Goal: Task Accomplishment & Management: Manage account settings

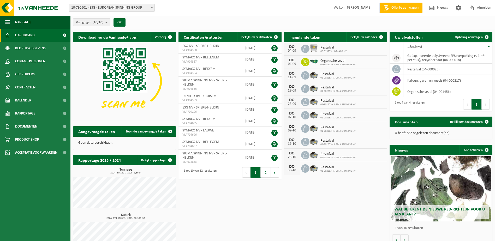
click at [148, 7] on span "10-790501 - ESG - EUROPEAN SPINNING GROUP" at bounding box center [111, 7] width 85 height 7
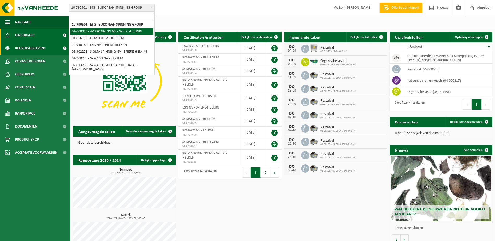
click at [22, 45] on span "Bedrijfsgegevens" at bounding box center [30, 48] width 31 height 13
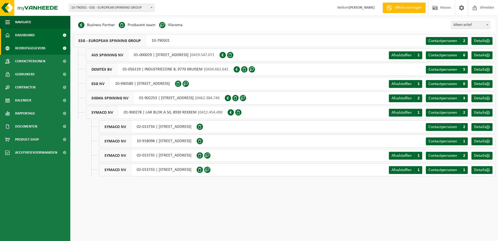
click at [31, 32] on span "Dashboard" at bounding box center [25, 35] width 20 height 13
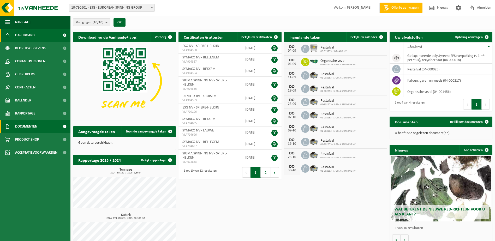
click at [40, 128] on link "Documenten" at bounding box center [35, 126] width 70 height 13
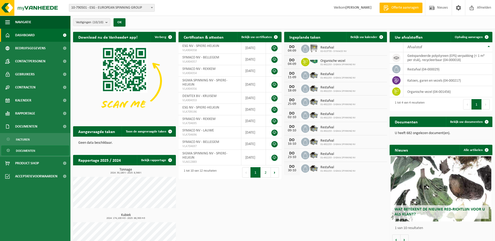
click at [36, 152] on link "Documenten" at bounding box center [35, 150] width 68 height 10
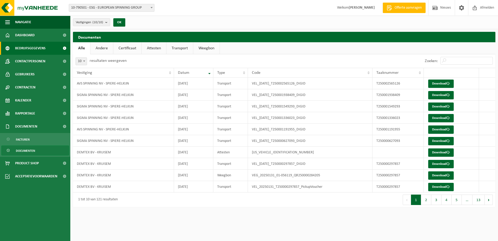
click at [34, 48] on span "Bedrijfsgegevens" at bounding box center [30, 48] width 31 height 13
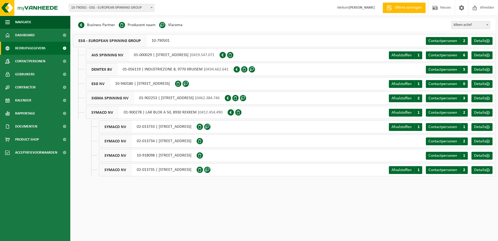
click at [231, 99] on span at bounding box center [228, 98] width 6 height 6
click at [239, 98] on span at bounding box center [236, 98] width 6 height 6
click at [246, 97] on span at bounding box center [243, 98] width 6 height 6
drag, startPoint x: 169, startPoint y: 24, endPoint x: 190, endPoint y: 25, distance: 20.9
click at [190, 25] on div "Business Partner Producent naam Treatment Center Data Center Gearchiveerd Vlare…" at bounding box center [284, 25] width 423 height 13
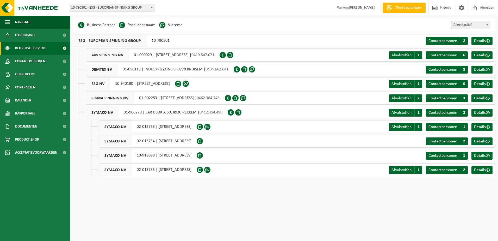
click at [190, 25] on div "Business Partner Producent naam Treatment Center Data Center Gearchiveerd Vlare…" at bounding box center [284, 25] width 423 height 13
click at [481, 57] on span "Details" at bounding box center [481, 55] width 12 height 4
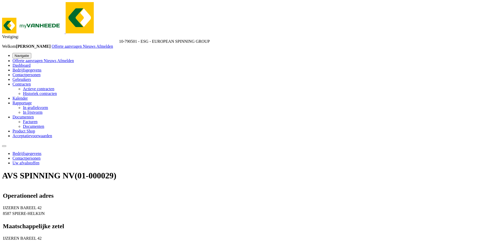
click at [41, 156] on link "Contactpersonen" at bounding box center [27, 158] width 28 height 4
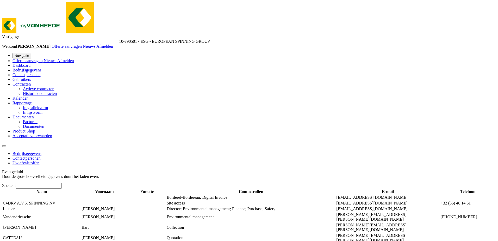
click at [39, 161] on link "Uw afvalstoffen" at bounding box center [26, 163] width 27 height 4
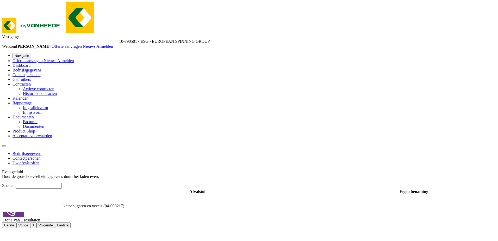
click at [41, 151] on link "Bedrijfsgegevens" at bounding box center [27, 153] width 29 height 4
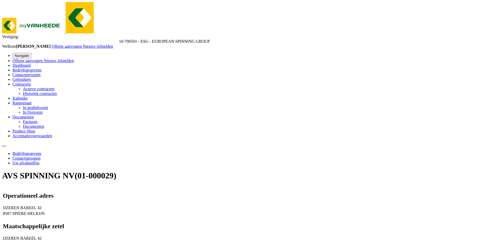
click at [28, 68] on span "Bedrijfsgegevens" at bounding box center [27, 70] width 29 height 4
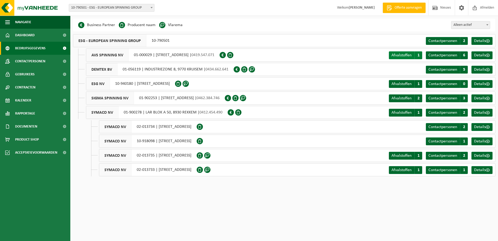
click at [396, 55] on span "Afvalstoffen" at bounding box center [402, 55] width 20 height 4
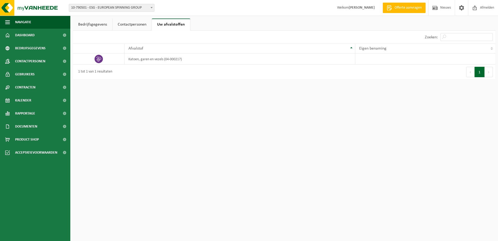
click at [89, 20] on link "Bedrijfsgegevens" at bounding box center [92, 25] width 39 height 12
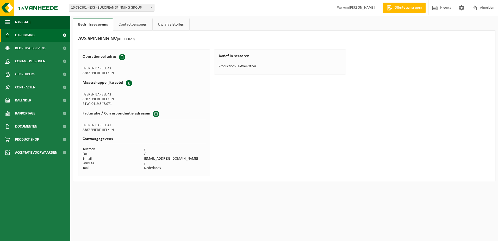
click at [26, 36] on span "Dashboard" at bounding box center [25, 35] width 20 height 13
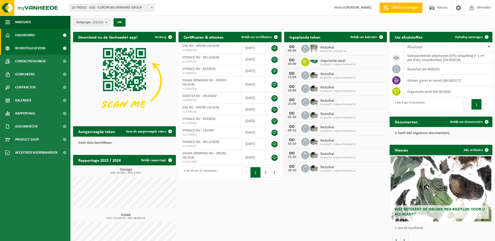
click at [39, 49] on span "Bedrijfsgegevens" at bounding box center [30, 48] width 31 height 13
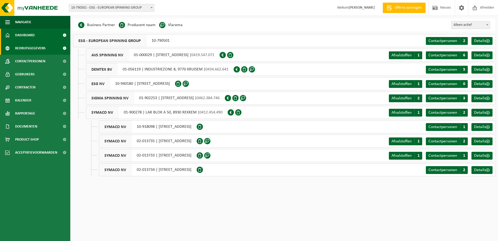
click at [40, 36] on link "Dashboard" at bounding box center [35, 35] width 70 height 13
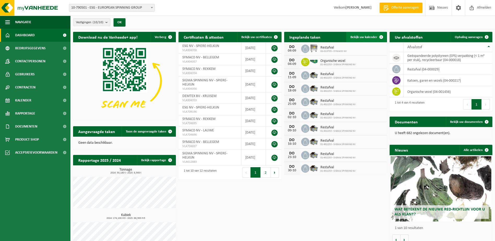
click at [372, 37] on span "Bekijk uw kalender" at bounding box center [363, 36] width 27 height 3
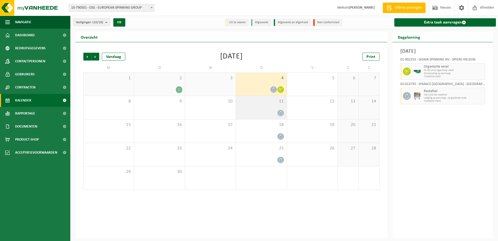
click at [279, 111] on icon at bounding box center [281, 113] width 4 height 4
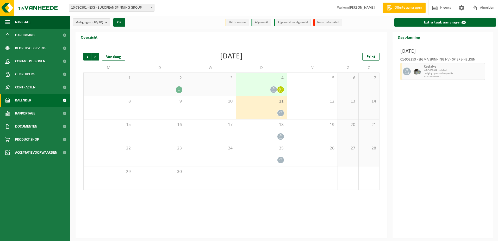
click at [254, 81] on div "4" at bounding box center [261, 84] width 51 height 23
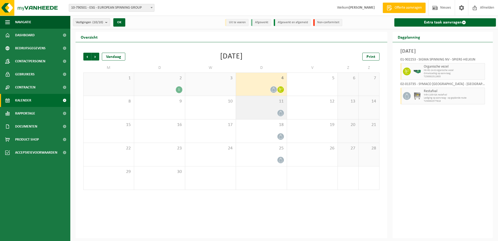
click at [256, 102] on span "11" at bounding box center [261, 102] width 45 height 6
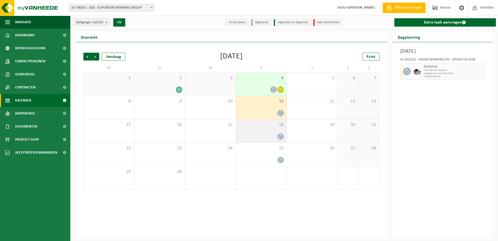
click at [263, 130] on div "18" at bounding box center [261, 130] width 51 height 23
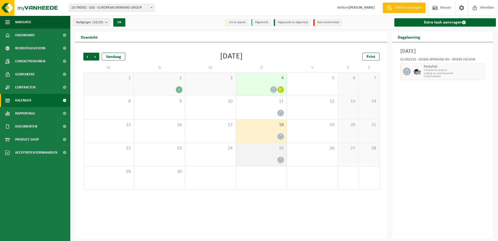
click at [266, 159] on div at bounding box center [261, 159] width 45 height 7
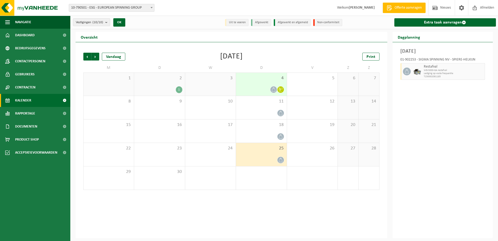
click at [262, 81] on div "4" at bounding box center [261, 84] width 51 height 23
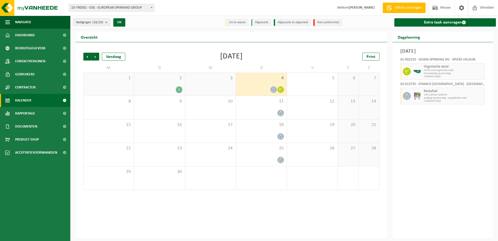
click at [168, 84] on div "2 1" at bounding box center [159, 84] width 51 height 23
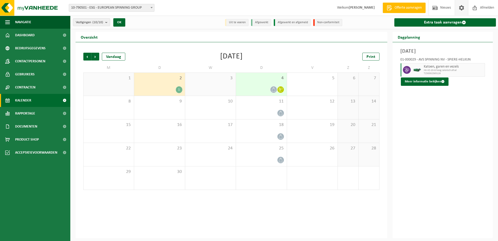
click at [465, 9] on span at bounding box center [462, 7] width 8 height 15
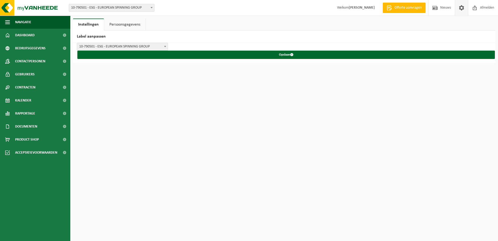
click at [118, 23] on link "Persoonsgegevens" at bounding box center [124, 25] width 41 height 12
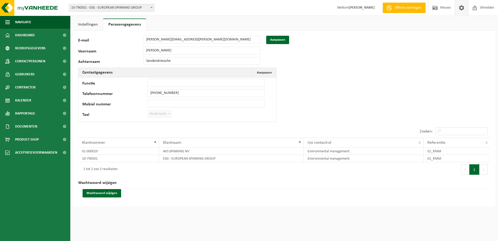
click at [88, 25] on link "Instellingen" at bounding box center [88, 25] width 30 height 12
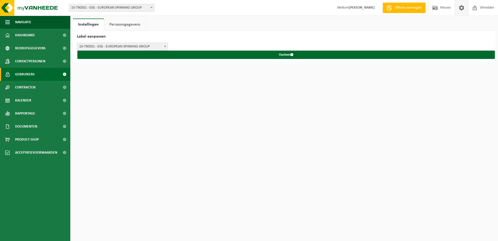
click at [38, 75] on link "Gebruikers" at bounding box center [35, 74] width 70 height 13
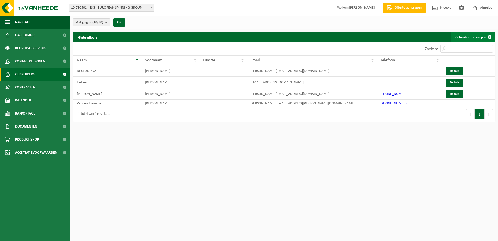
click at [470, 37] on link "Gebruiker toevoegen" at bounding box center [474, 37] width 44 height 10
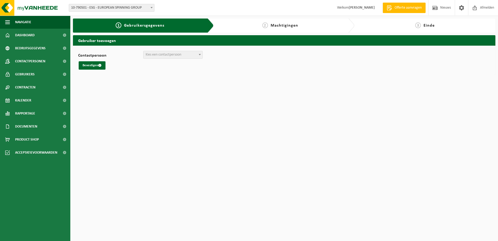
click at [178, 55] on span "Kies een contactpersoon" at bounding box center [164, 55] width 36 height 4
click at [159, 55] on span "Kies een contactpersoon" at bounding box center [164, 55] width 36 height 4
select select "0"
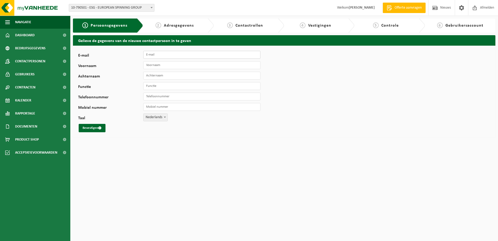
click at [160, 55] on input "E-mail" at bounding box center [201, 55] width 117 height 8
type input "[PERSON_NAME][EMAIL_ADDRESS][DOMAIN_NAME]"
click at [164, 68] on input "Voornaam" at bounding box center [201, 65] width 117 height 8
type input "Alexander"
type input "Versyck"
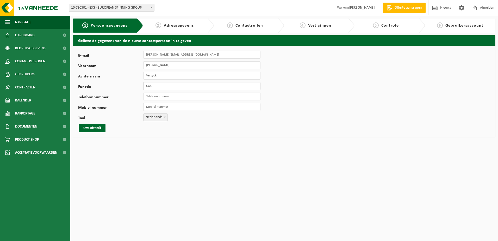
type input "COO"
type input "[PHONE_NUMBER]"
click at [86, 127] on button "Bevestigen" at bounding box center [92, 128] width 27 height 8
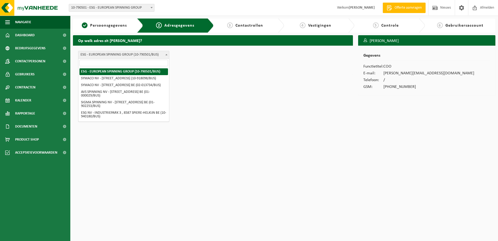
click at [161, 55] on span "ESG - EUROPEAN SPINNING GROUP (10-790501/BUS)" at bounding box center [123, 54] width 91 height 7
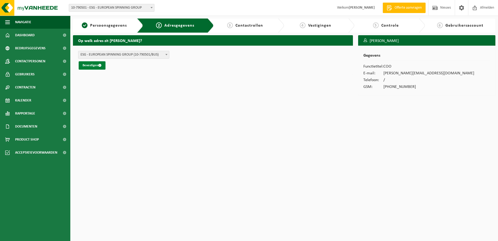
click at [91, 65] on button "Bevestigen" at bounding box center [92, 65] width 27 height 8
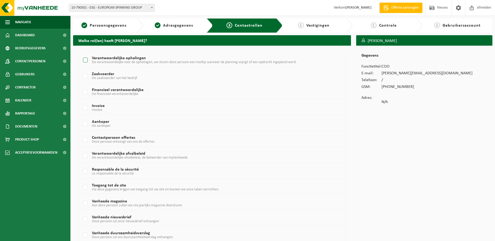
click at [102, 61] on span "De verantwoordelijke voor de ophalingen, we sturen deze persoon een mailtje wan…" at bounding box center [194, 62] width 205 height 4
click at [81, 54] on input "Verantwoordelijke ophalingen De verantwoordelijke voor de ophalingen, we sturen…" at bounding box center [81, 53] width 0 height 0
checkbox input "true"
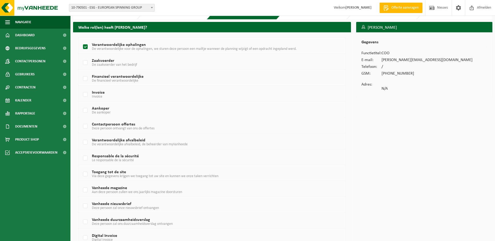
scroll to position [26, 0]
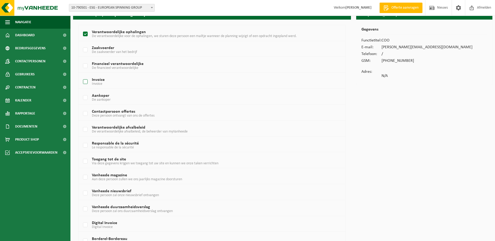
click at [94, 85] on span "Invoice" at bounding box center [97, 84] width 10 height 4
click at [81, 75] on input "Invoice Invoice" at bounding box center [81, 75] width 0 height 0
checkbox input "true"
click at [124, 114] on span "Deze persoon ontvangt van ons de offertes" at bounding box center [123, 116] width 63 height 4
click at [81, 107] on input "Contactpersoon offertes Deze persoon ontvangt van ons de offertes" at bounding box center [81, 107] width 0 height 0
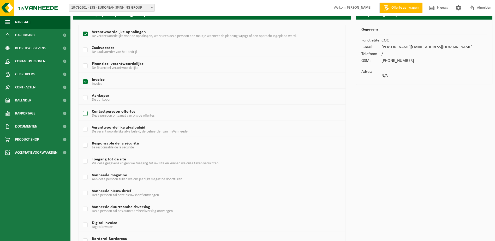
checkbox input "true"
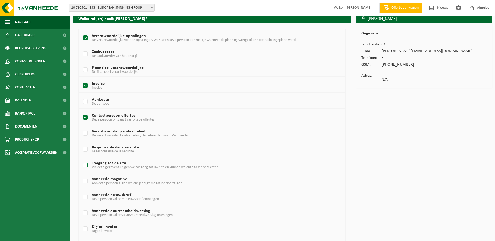
scroll to position [70, 0]
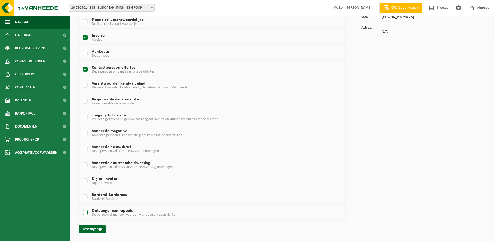
click at [94, 215] on span "De persoon of mailbox waaraan we rappels mogen richten" at bounding box center [134, 215] width 85 height 4
click at [81, 206] on input "Ontvanger van rappels De persoon of mailbox waaraan we rappels mogen richten" at bounding box center [81, 206] width 0 height 0
checkbox input "true"
click at [88, 181] on label "Digital Invoice Digital Invoice" at bounding box center [201, 181] width 238 height 8
click at [81, 174] on input "Digital Invoice Digital Invoice" at bounding box center [81, 174] width 0 height 0
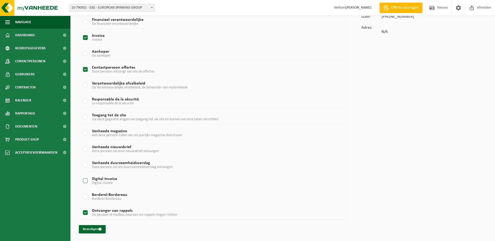
checkbox input "true"
click at [91, 230] on button "Bevestigen" at bounding box center [92, 229] width 27 height 8
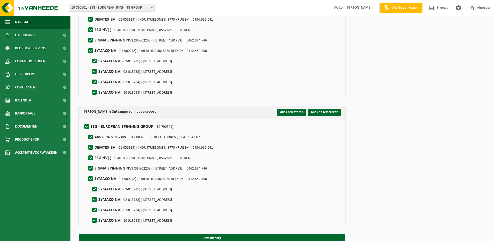
scroll to position [465, 0]
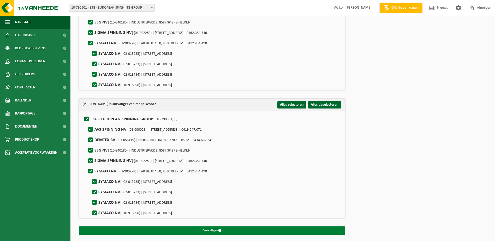
click at [254, 230] on button "Bevestigen" at bounding box center [212, 230] width 266 height 8
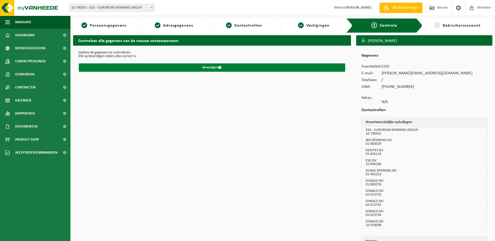
click at [228, 69] on button "Bevestigen" at bounding box center [212, 67] width 266 height 8
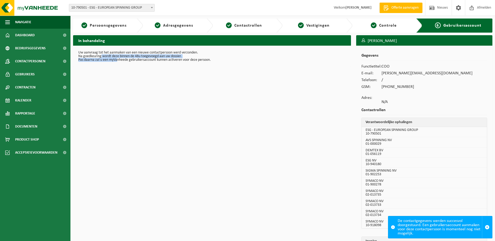
drag, startPoint x: 101, startPoint y: 54, endPoint x: 120, endPoint y: 63, distance: 20.3
click at [119, 63] on div "Uw aanvraag tot het aanmaken van een nieuwe contactpersoon werd verzonden. Na g…" at bounding box center [212, 56] width 278 height 21
drag, startPoint x: 120, startPoint y: 63, endPoint x: 123, endPoint y: 61, distance: 3.3
click at [122, 63] on div "Uw aanvraag tot het aanmaken van een nieuwe contactpersoon werd verzonden. Na g…" at bounding box center [212, 56] width 278 height 21
drag, startPoint x: 119, startPoint y: 56, endPoint x: 155, endPoint y: 59, distance: 35.6
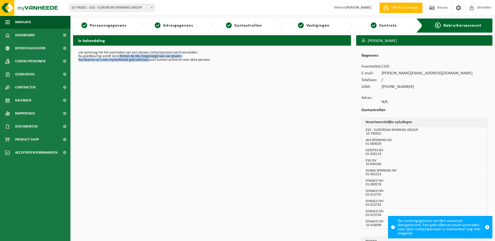
click at [155, 59] on div "Uw aanvraag tot het aanmaken van een nieuwe contactpersoon werd verzonden. Na g…" at bounding box center [212, 56] width 278 height 21
drag, startPoint x: 155, startPoint y: 59, endPoint x: 160, endPoint y: 59, distance: 5.0
click at [160, 59] on p "Pas daarna zal u een myVanheede gebruikersaccount kunnen activeren voor deze pe…" at bounding box center [211, 60] width 267 height 4
drag, startPoint x: 83, startPoint y: 56, endPoint x: 132, endPoint y: 58, distance: 49.3
click at [132, 58] on div "Uw aanvraag tot het aanmaken van een nieuwe contactpersoon werd verzonden. Na g…" at bounding box center [212, 56] width 278 height 21
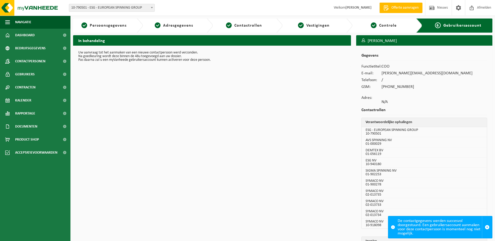
drag, startPoint x: 132, startPoint y: 58, endPoint x: 142, endPoint y: 58, distance: 10.2
click at [142, 58] on p "Pas daarna zal u een myVanheede gebruikersaccount kunnen activeren voor deze pe…" at bounding box center [211, 60] width 267 height 4
click at [92, 28] on link "1 Persoonsgegevens" at bounding box center [104, 25] width 57 height 6
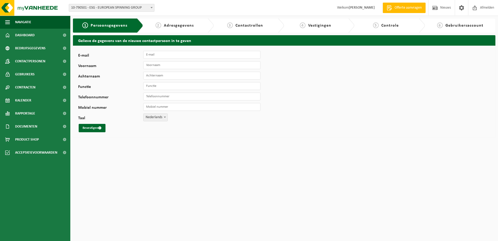
click at [164, 27] on div "2 Adresgegevens" at bounding box center [174, 25] width 57 height 6
click at [469, 28] on div "6 Gebruikersaccount" at bounding box center [460, 25] width 65 height 6
click at [40, 63] on span "Contactpersonen" at bounding box center [30, 61] width 30 height 13
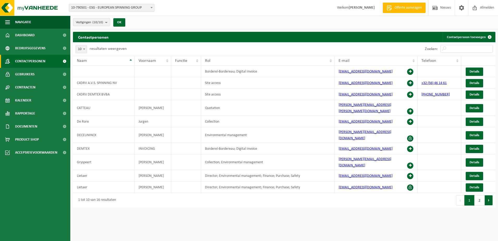
click at [489, 195] on button "Volgende" at bounding box center [489, 200] width 8 height 10
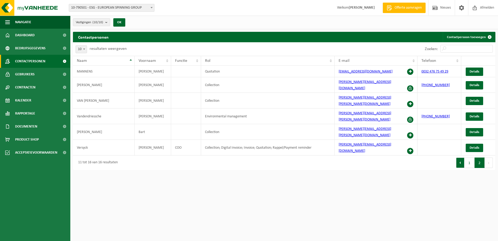
click at [463, 157] on button "Vorige" at bounding box center [461, 162] width 8 height 10
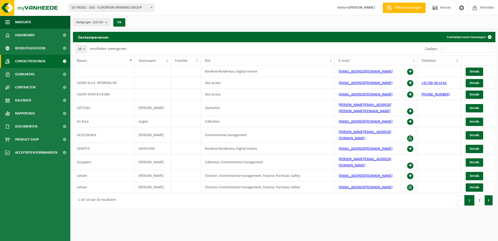
click at [489, 195] on button "Volgende" at bounding box center [489, 200] width 8 height 10
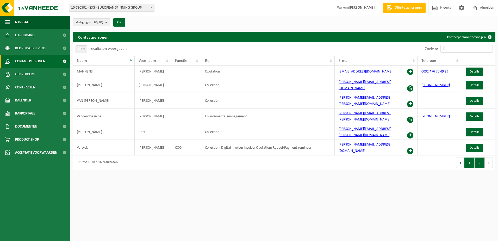
click at [470, 157] on button "1" at bounding box center [470, 162] width 10 height 10
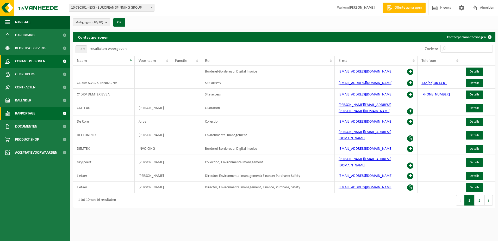
click at [33, 113] on span "Rapportage" at bounding box center [25, 113] width 20 height 13
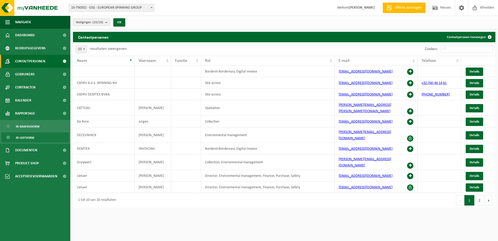
click at [38, 139] on link "In lijstvorm" at bounding box center [35, 137] width 68 height 10
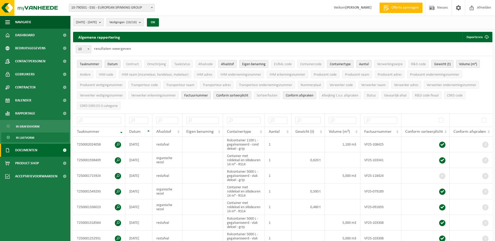
click at [34, 148] on span "Documenten" at bounding box center [26, 150] width 22 height 13
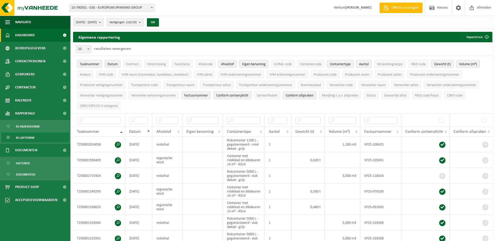
click at [45, 36] on link "Dashboard" at bounding box center [35, 35] width 70 height 13
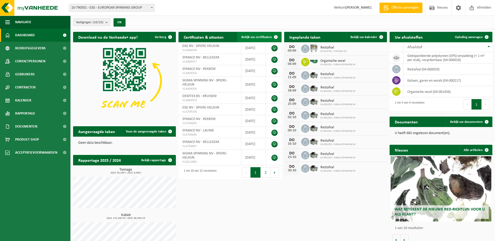
click at [270, 37] on span at bounding box center [275, 37] width 10 height 10
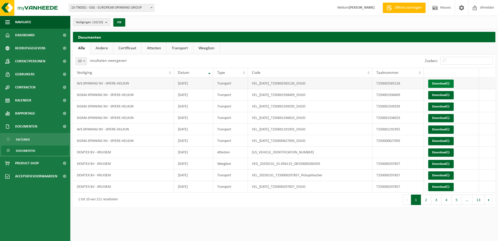
click at [447, 83] on link "Download" at bounding box center [442, 84] width 26 height 8
click at [30, 47] on span "Bedrijfsgegevens" at bounding box center [30, 48] width 31 height 13
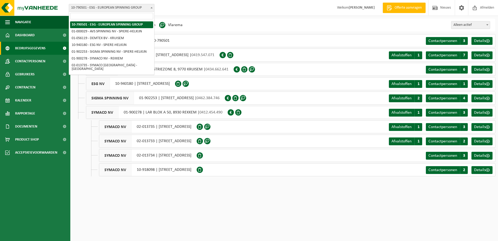
click at [145, 10] on span "10-790501 - ESG - EUROPEAN SPINNING GROUP" at bounding box center [111, 7] width 85 height 7
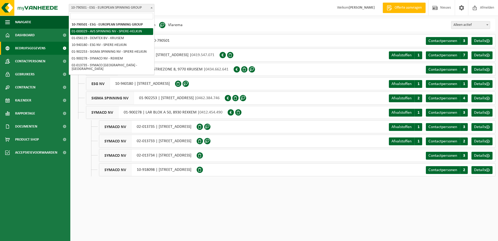
select select "14703"
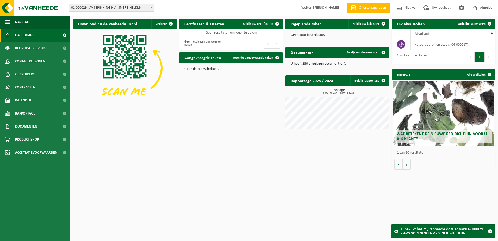
click at [147, 7] on span "01-000029 - AVS SPINNING NV - SPIERE-HELKIJN" at bounding box center [111, 7] width 85 height 7
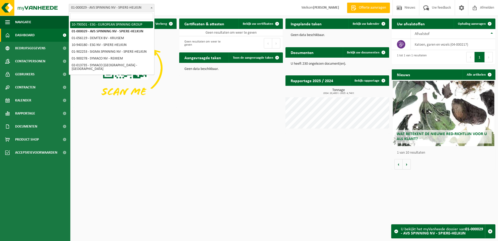
select select "29962"
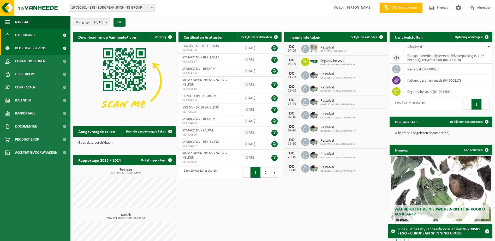
click at [37, 51] on span "Bedrijfsgegevens" at bounding box center [30, 48] width 31 height 13
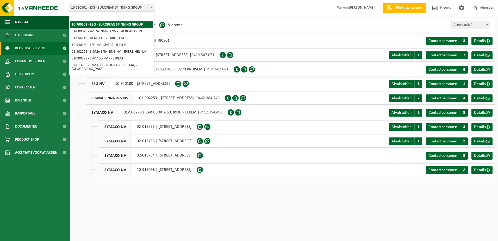
click at [96, 8] on span "10-790501 - ESG - EUROPEAN SPINNING GROUP" at bounding box center [111, 7] width 85 height 7
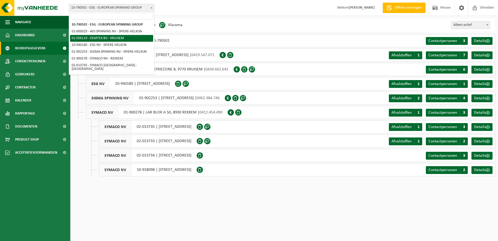
select select "6850"
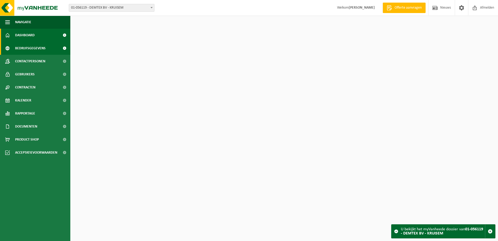
click at [38, 48] on span "Bedrijfsgegevens" at bounding box center [30, 48] width 31 height 13
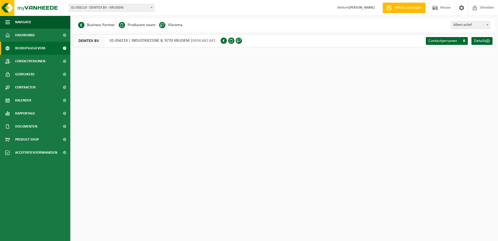
click at [113, 12] on div "Vestiging: 10-790501 - ESG - EUROPEAN SPINNING GROUP 01-000029 - AVS SPINNING N…" at bounding box center [249, 8] width 498 height 16
click at [115, 8] on span "01-056119 - DEMTEX BV - KRUISEM" at bounding box center [111, 7] width 85 height 7
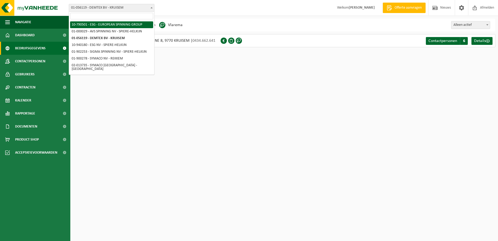
select select "29962"
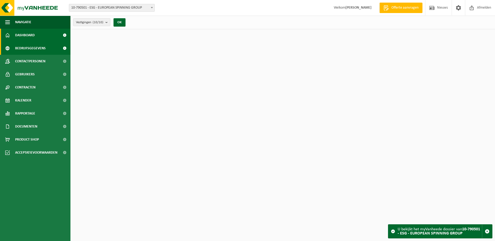
click at [25, 47] on span "Bedrijfsgegevens" at bounding box center [30, 48] width 31 height 13
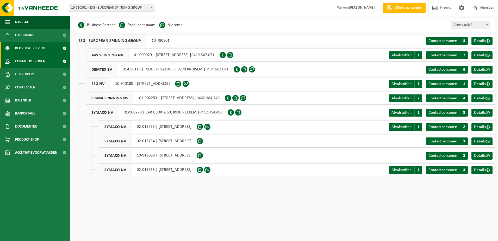
click at [36, 61] on span "Contactpersonen" at bounding box center [30, 61] width 30 height 13
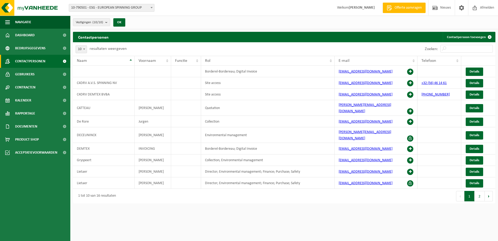
click at [397, 217] on html "Vestiging: 10-790501 - ESG - EUROPEAN SPINNING GROUP 01-000029 - AVS SPINNING N…" at bounding box center [249, 120] width 498 height 241
drag, startPoint x: 477, startPoint y: 187, endPoint x: 483, endPoint y: 189, distance: 6.3
click at [477, 191] on button "2" at bounding box center [480, 196] width 10 height 10
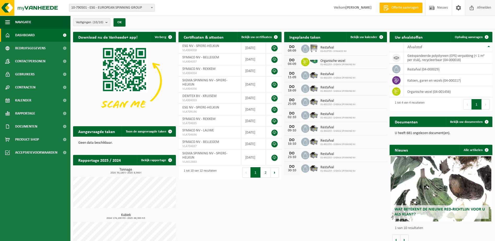
click at [478, 9] on span "Afmelden" at bounding box center [483, 7] width 17 height 15
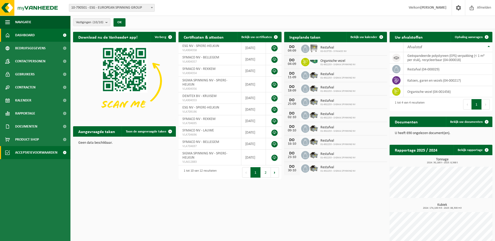
click at [41, 155] on span "Acceptatievoorwaarden" at bounding box center [36, 152] width 42 height 13
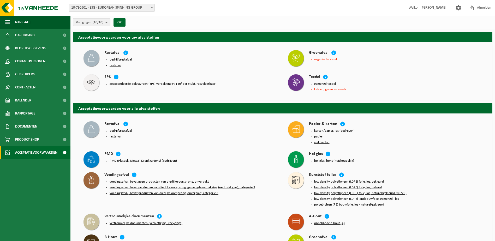
click at [106, 22] on button "Vestigingen (10/10)" at bounding box center [91, 22] width 37 height 8
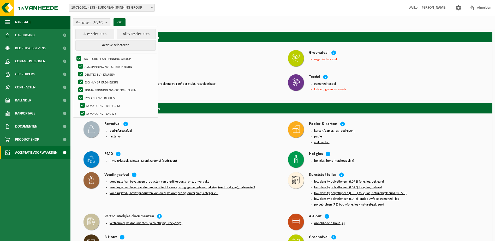
click at [106, 22] on button "Vestigingen (10/10)" at bounding box center [91, 22] width 37 height 8
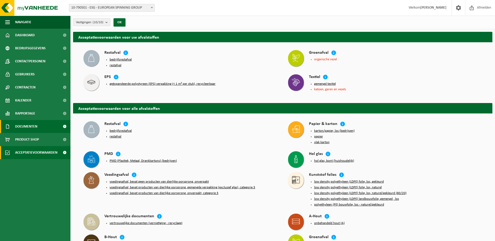
click at [36, 128] on span "Documenten" at bounding box center [26, 126] width 22 height 13
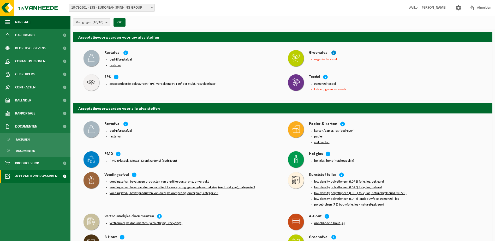
click at [333, 54] on icon at bounding box center [333, 52] width 5 height 5
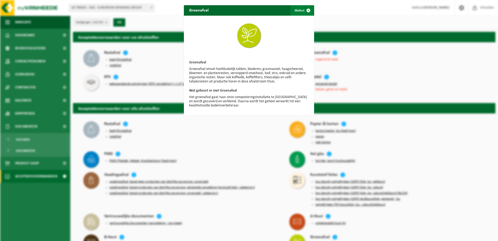
click at [305, 9] on span "button" at bounding box center [308, 10] width 10 height 10
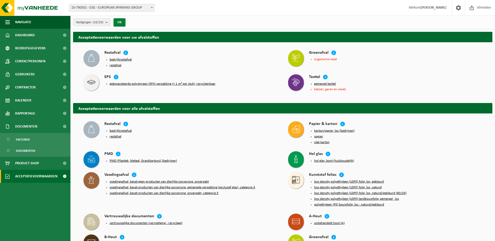
click at [122, 22] on button "OK" at bounding box center [119, 22] width 12 height 8
click at [43, 87] on link "Contracten" at bounding box center [35, 87] width 70 height 13
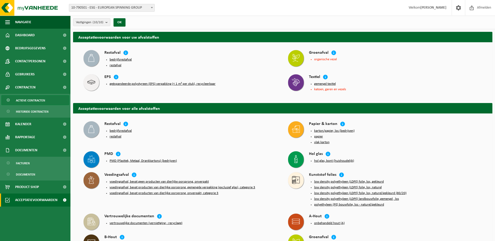
click at [43, 100] on span "Actieve contracten" at bounding box center [30, 100] width 29 height 10
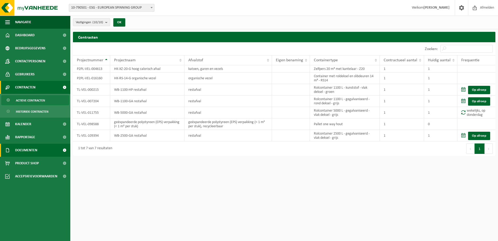
click at [37, 149] on span "Documenten" at bounding box center [26, 150] width 22 height 13
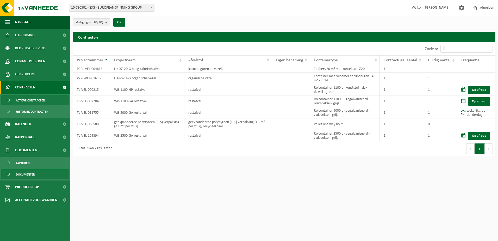
click at [28, 172] on span "Documenten" at bounding box center [25, 174] width 19 height 10
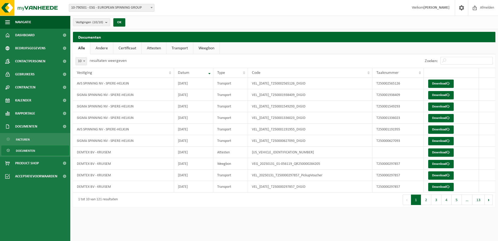
click at [107, 47] on link "Andere" at bounding box center [101, 48] width 23 height 12
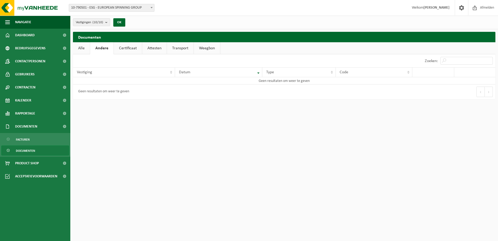
click at [131, 50] on link "Certificaat" at bounding box center [128, 48] width 28 height 12
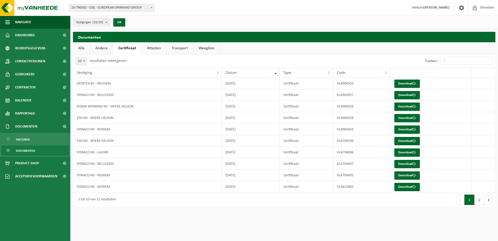
click at [154, 47] on link "Attesten" at bounding box center [154, 48] width 25 height 12
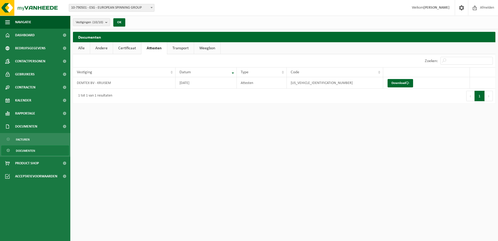
click at [177, 47] on link "Transport" at bounding box center [180, 48] width 27 height 12
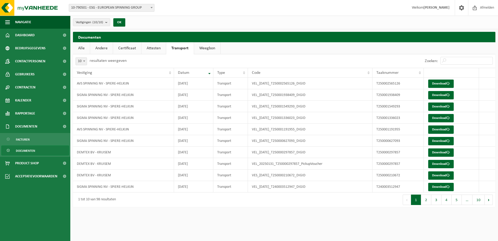
click at [207, 50] on link "Weegbon" at bounding box center [207, 48] width 26 height 12
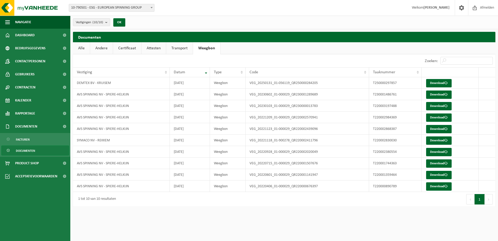
click at [84, 49] on link "Alle" at bounding box center [81, 48] width 17 height 12
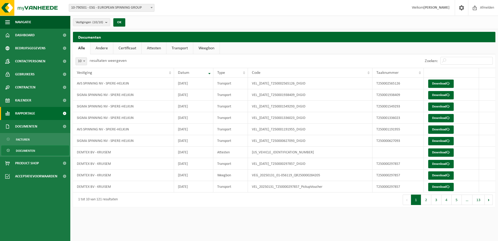
click at [32, 111] on span "Rapportage" at bounding box center [25, 113] width 20 height 13
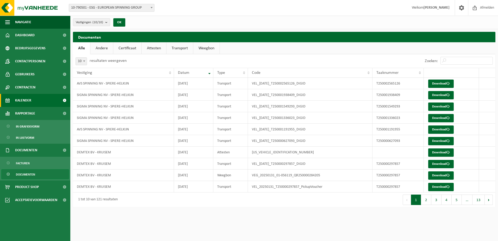
click at [38, 103] on link "Kalender" at bounding box center [35, 100] width 70 height 13
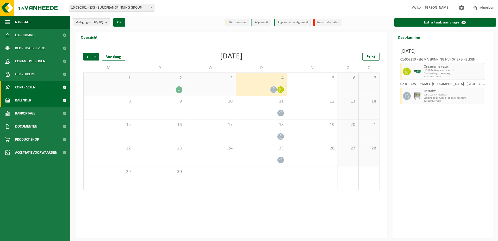
click at [44, 86] on link "Contracten" at bounding box center [35, 87] width 70 height 13
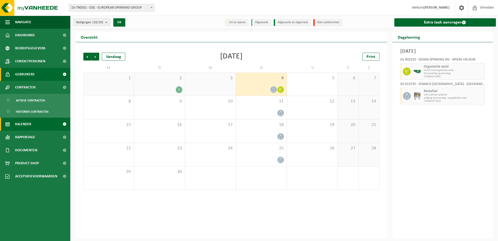
click at [44, 76] on link "Gebruikers" at bounding box center [35, 74] width 70 height 13
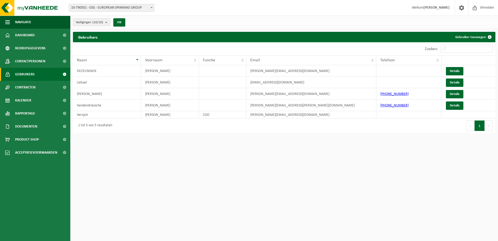
click at [44, 59] on span "Contactpersonen" at bounding box center [30, 61] width 30 height 13
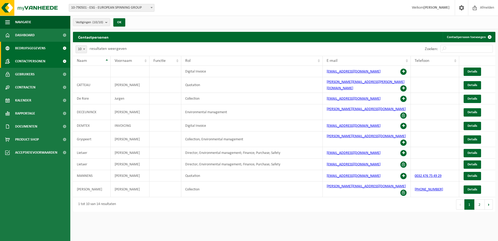
click at [47, 48] on link "Bedrijfsgegevens" at bounding box center [35, 48] width 70 height 13
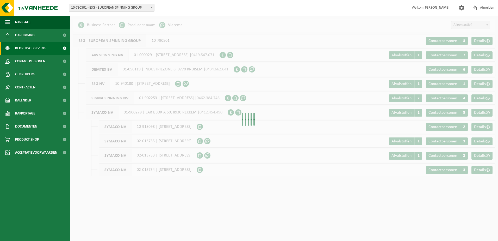
click at [47, 36] on link "Dashboard" at bounding box center [35, 35] width 70 height 13
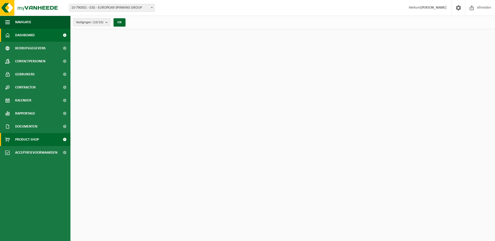
click at [41, 145] on link "Product Shop" at bounding box center [35, 139] width 70 height 13
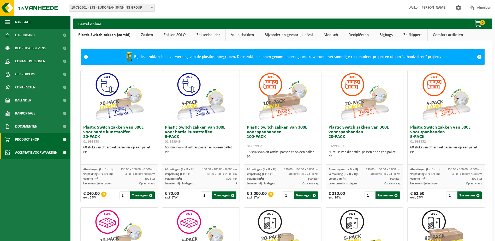
click at [42, 151] on span "Acceptatievoorwaarden" at bounding box center [36, 152] width 42 height 13
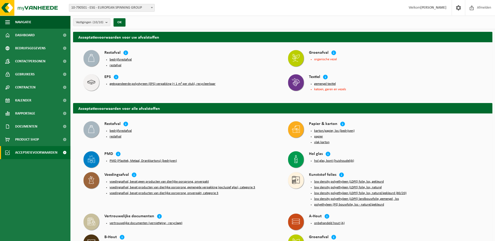
click at [174, 83] on button "geëxpandeerde polystyreen (EPS) verpakking (< 1 m² per stuk), recycleerbaar" at bounding box center [163, 84] width 106 height 4
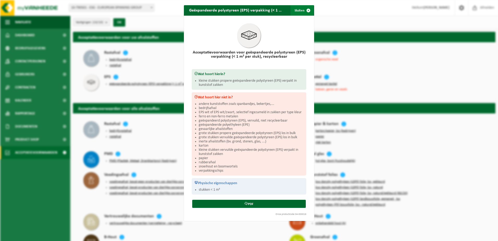
click at [308, 9] on span "button" at bounding box center [308, 10] width 10 height 10
